Goal: Information Seeking & Learning: Learn about a topic

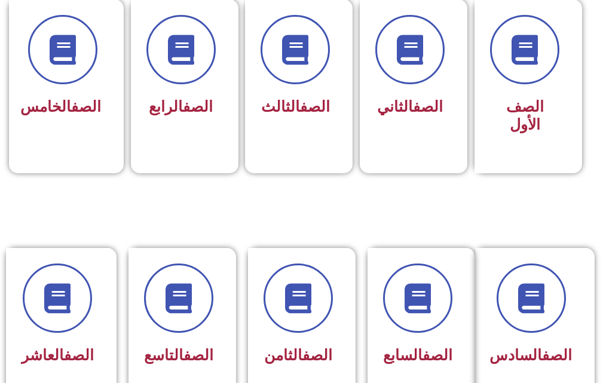
scroll to position [478, 0]
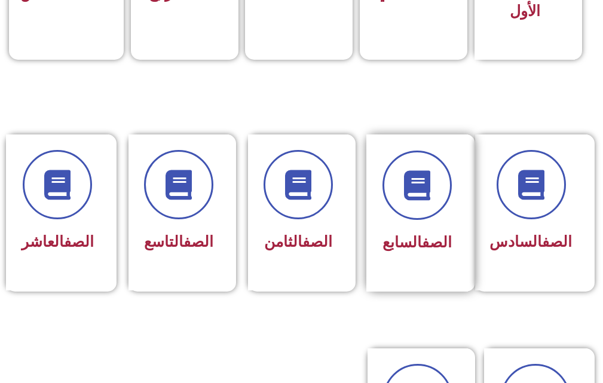
click at [434, 279] on div "الصف السابع" at bounding box center [418, 213] width 102 height 157
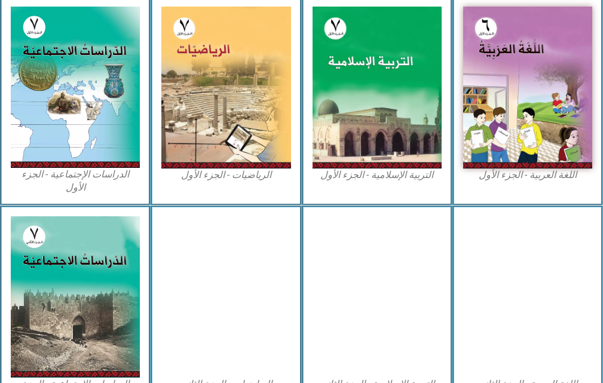
scroll to position [419, 0]
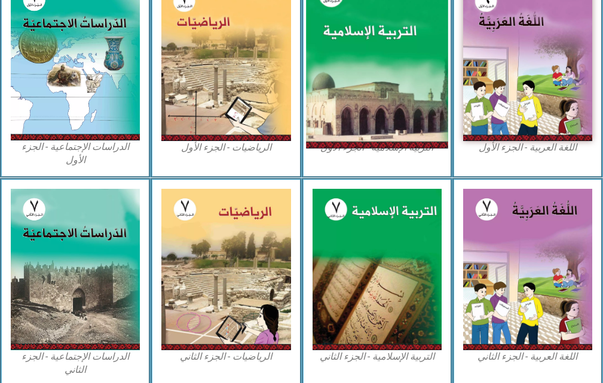
click at [390, 130] on img at bounding box center [377, 60] width 142 height 178
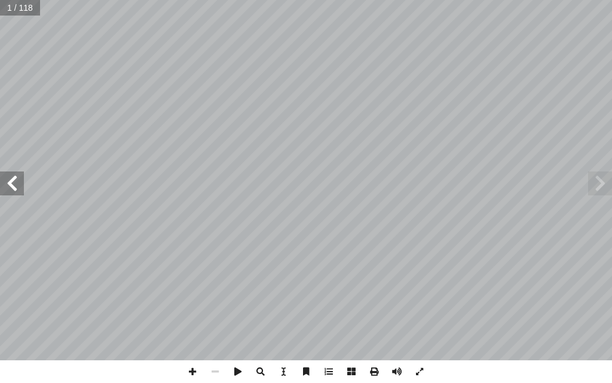
click at [23, 190] on span at bounding box center [12, 184] width 24 height 24
click at [20, 188] on span at bounding box center [12, 184] width 24 height 24
click at [600, 194] on span at bounding box center [600, 184] width 24 height 24
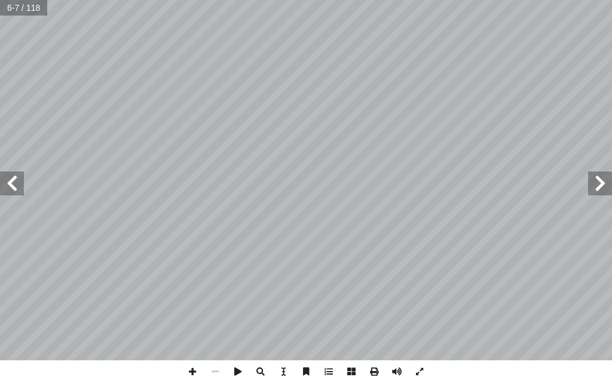
click at [19, 179] on span at bounding box center [12, 184] width 24 height 24
click at [18, 179] on span at bounding box center [12, 184] width 24 height 24
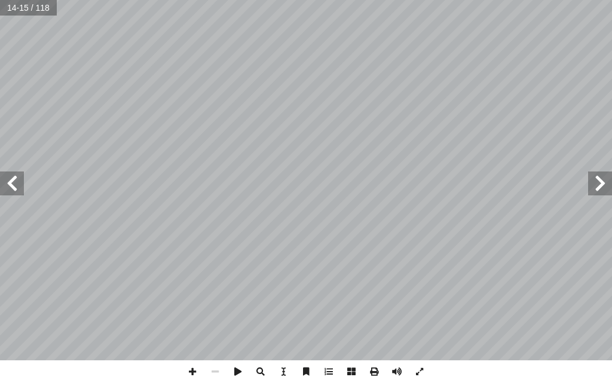
click at [18, 179] on span at bounding box center [12, 184] width 24 height 24
click at [198, 367] on span at bounding box center [192, 372] width 23 height 23
click at [198, 369] on span at bounding box center [192, 372] width 23 height 23
click at [13, 193] on span at bounding box center [12, 184] width 24 height 24
click at [40, 363] on div "14 ت الكريمة: � ي آ � تفسير ال ت المؤمنين: � من صف د الرحمن: � خرى لعب أ ا ٍ ت …" at bounding box center [306, 191] width 612 height 383
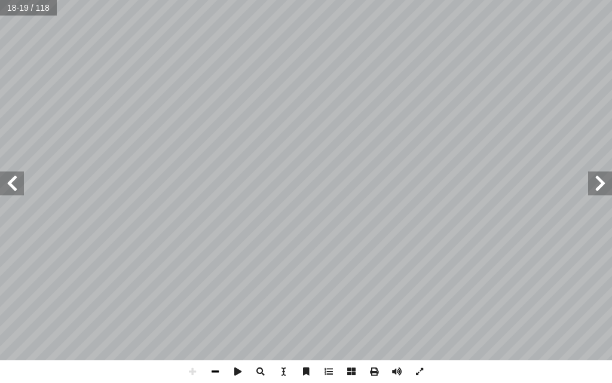
click at [219, 372] on span at bounding box center [215, 372] width 23 height 23
click at [194, 371] on span at bounding box center [192, 372] width 23 height 23
click at [219, 368] on span at bounding box center [215, 372] width 23 height 23
click at [195, 374] on span at bounding box center [192, 372] width 23 height 23
click at [214, 372] on span at bounding box center [215, 372] width 23 height 23
